Goal: Task Accomplishment & Management: Manage account settings

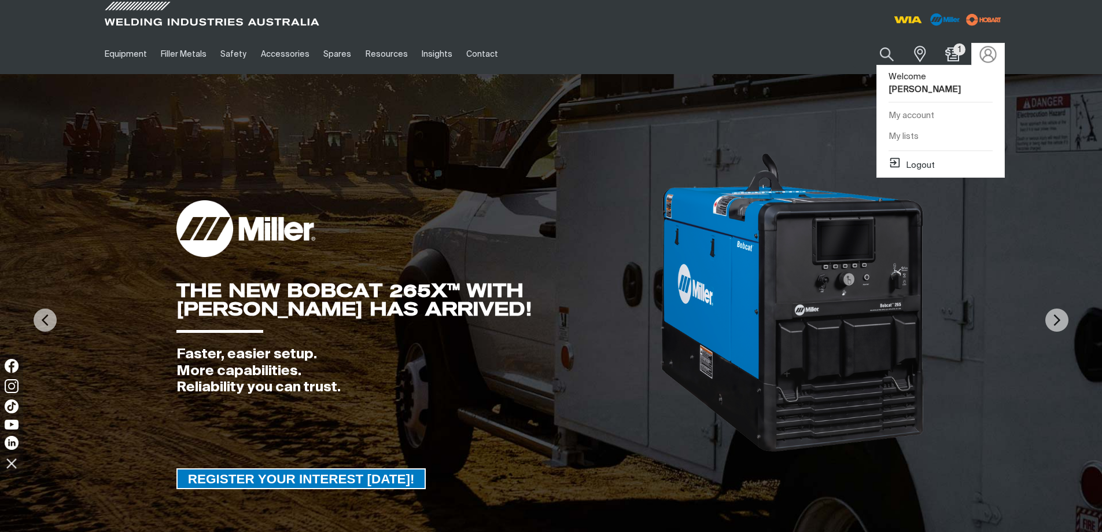
click at [993, 51] on img at bounding box center [987, 54] width 17 height 17
click at [924, 126] on link "My lists" at bounding box center [940, 136] width 127 height 21
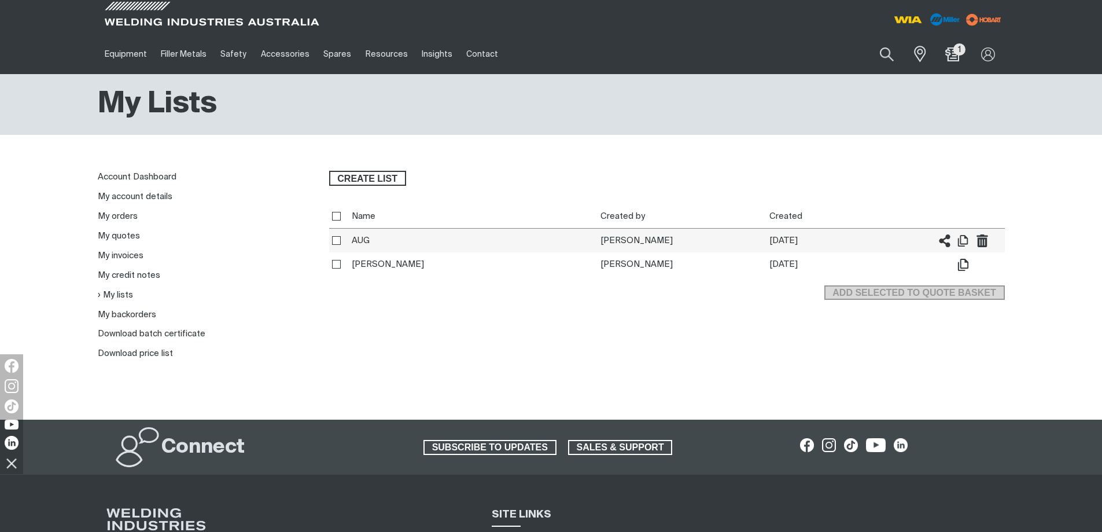
click at [367, 239] on th "AUG" at bounding box center [473, 240] width 249 height 24
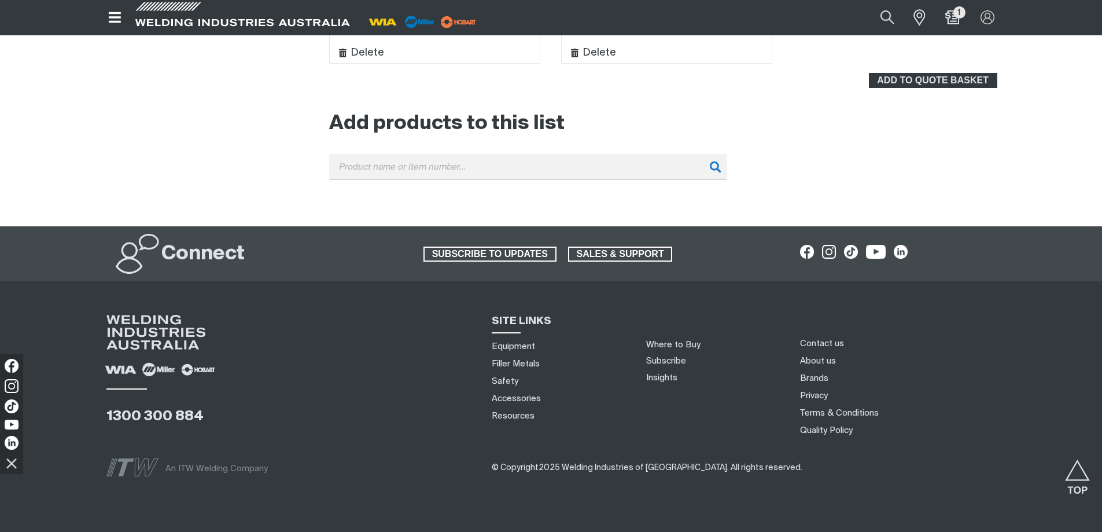
scroll to position [1775, 0]
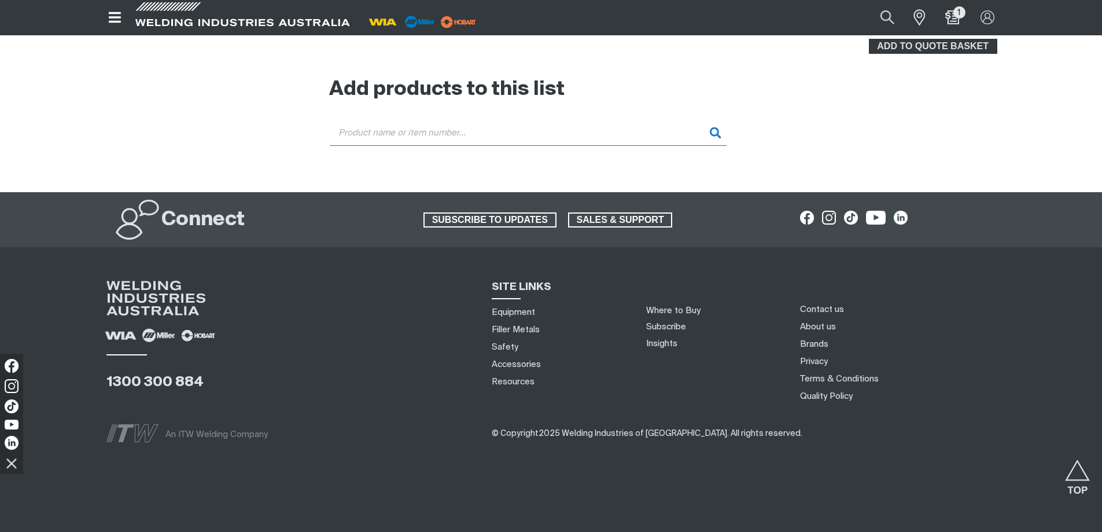
click at [470, 134] on input "Search" at bounding box center [528, 133] width 398 height 26
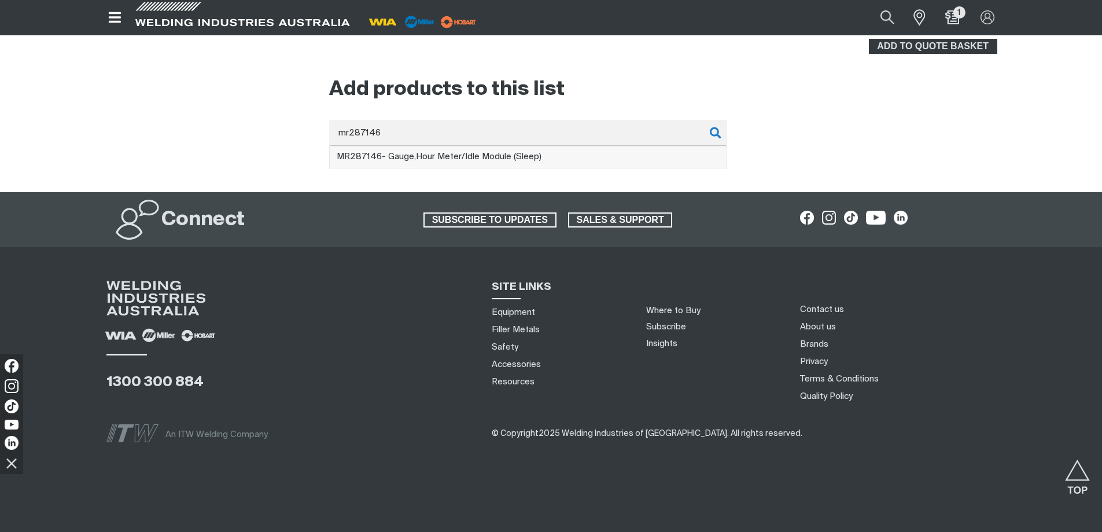
click at [470, 155] on span "MR287146 - Gauge,Hour Meter/Idle Module (Sleep)" at bounding box center [439, 156] width 205 height 9
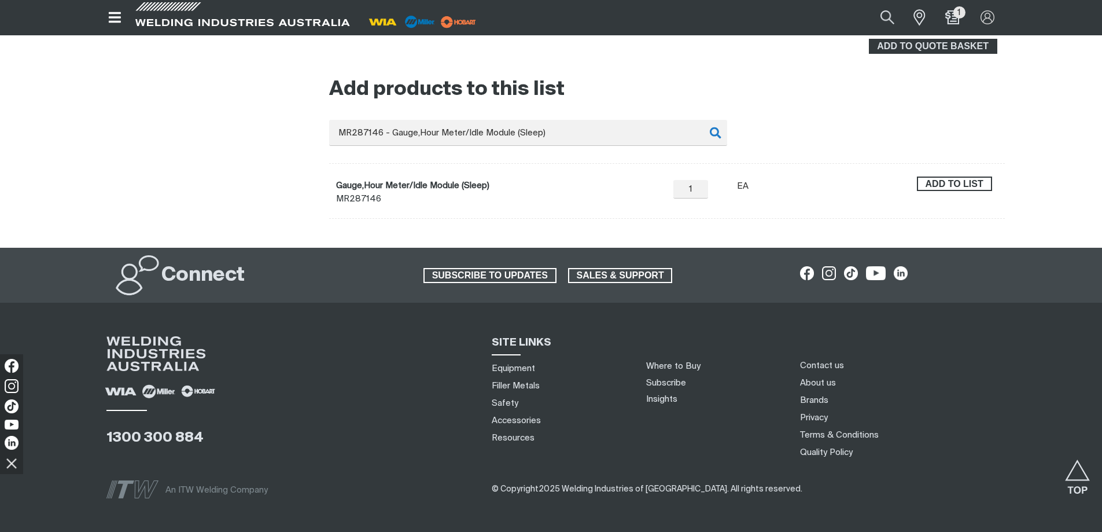
click at [975, 183] on span "Add to list" at bounding box center [954, 183] width 73 height 15
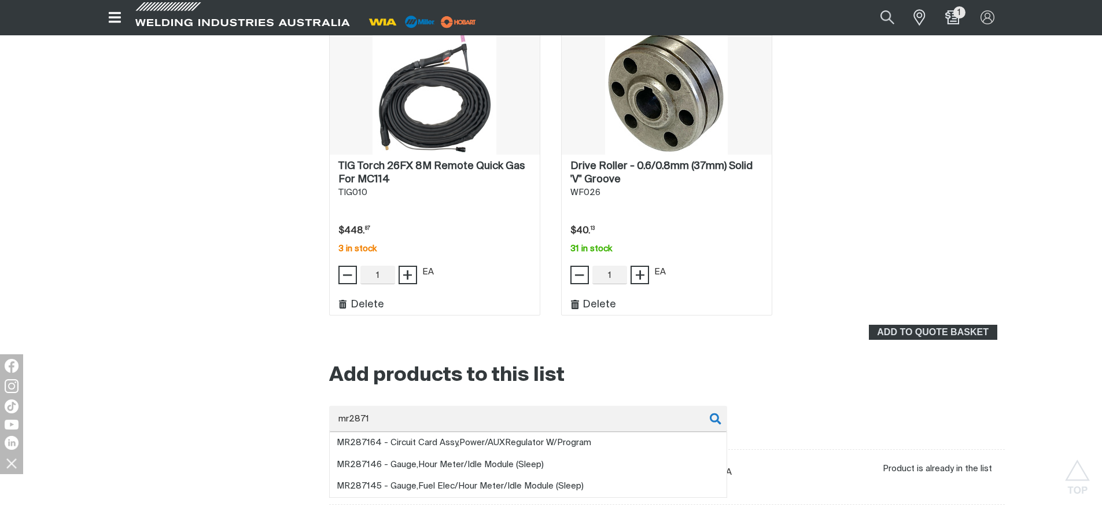
click at [481, 485] on span "MR2871 45 - Gauge,Fuel Elec/Hour Meter/Idle Module (Sleep)" at bounding box center [460, 485] width 247 height 9
type input "MR287145 - Gauge,Fuel Elec/Hour Meter/Idle Module (Sleep)"
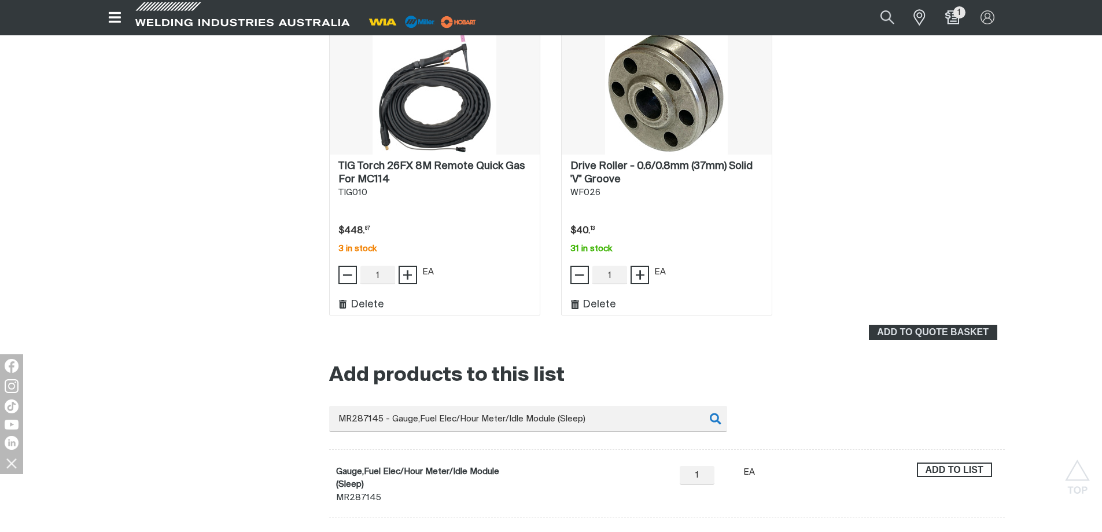
click at [931, 466] on span "Add to list" at bounding box center [954, 469] width 73 height 15
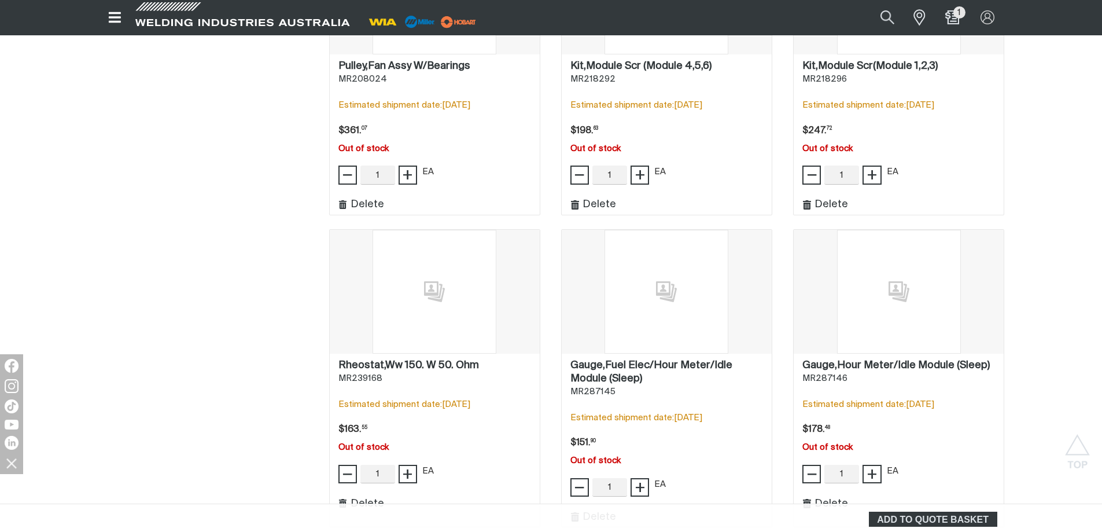
scroll to position [1023, 0]
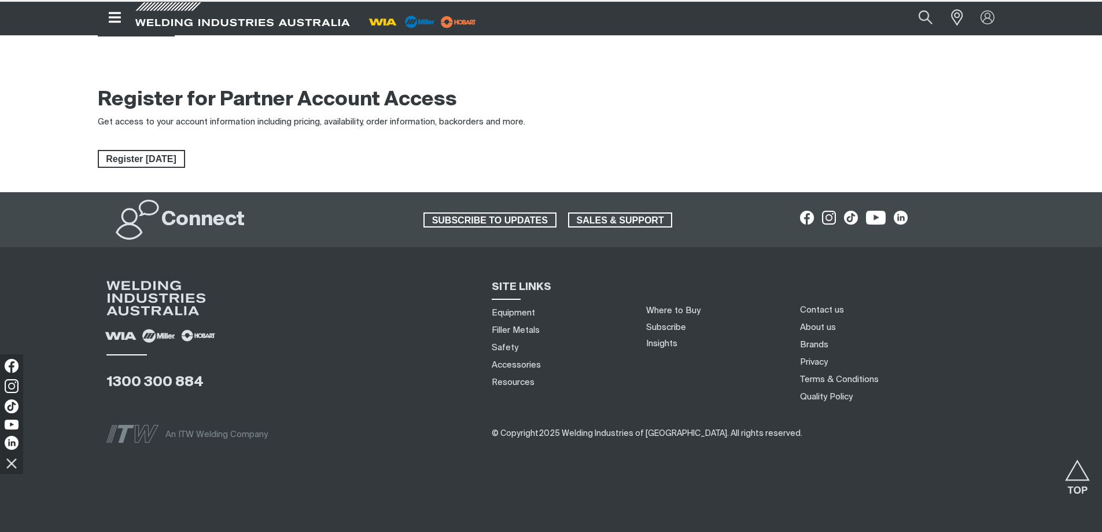
type input "[EMAIL_ADDRESS][DOMAIN_NAME]"
